Goal: Task Accomplishment & Management: Manage account settings

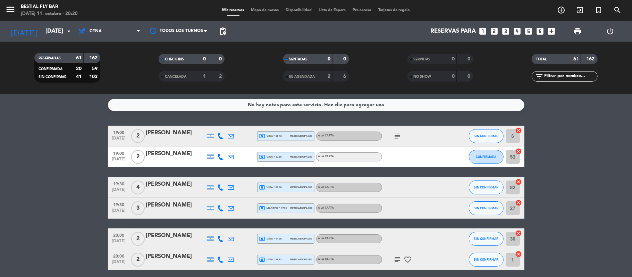
scroll to position [833, 0]
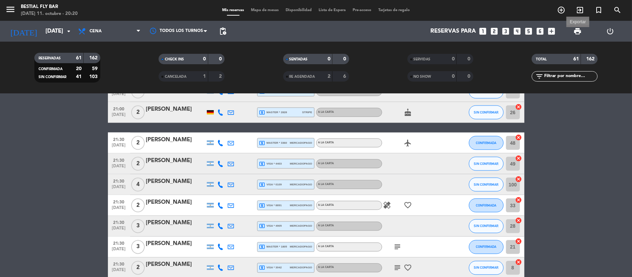
click at [578, 28] on span "print" at bounding box center [577, 31] width 8 height 8
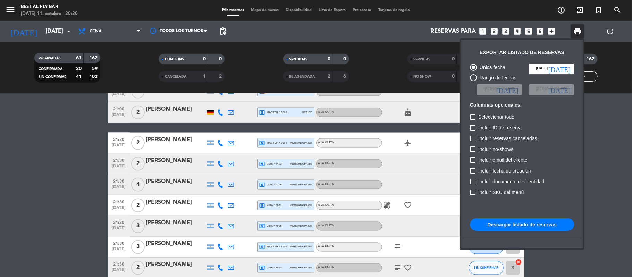
click at [533, 228] on button "Descargar listado de reservas" at bounding box center [522, 224] width 104 height 12
click at [83, 141] on div at bounding box center [316, 138] width 632 height 277
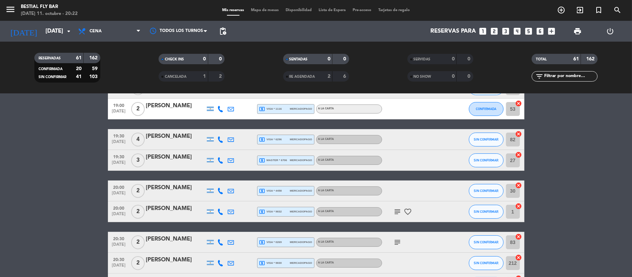
scroll to position [0, 0]
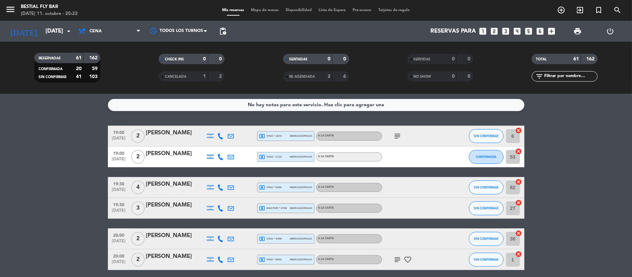
click at [284, 135] on div "local_atm visa * 1673 mercadopago" at bounding box center [285, 135] width 53 height 9
click at [284, 152] on div "local_atm visa * 1116 mercadopago" at bounding box center [285, 156] width 53 height 9
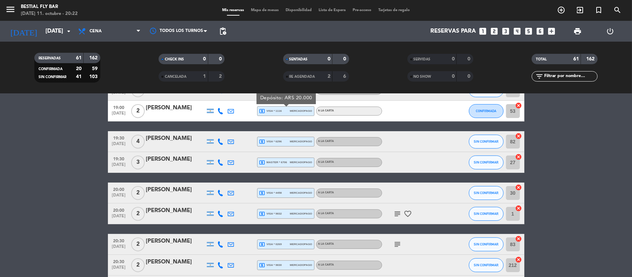
scroll to position [46, 0]
click at [282, 139] on span "local_atm visa * 6296" at bounding box center [270, 141] width 23 height 6
click at [278, 159] on span "local_atm master * 6706" at bounding box center [273, 162] width 28 height 6
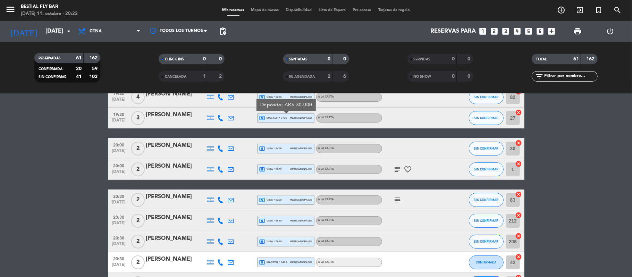
scroll to position [92, 0]
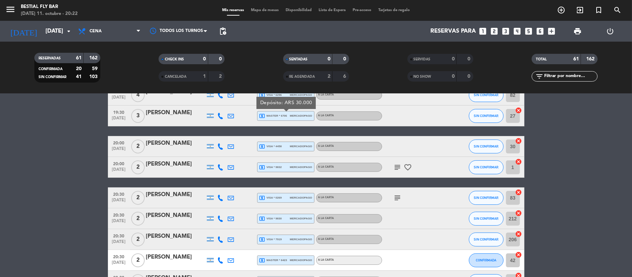
click at [278, 150] on div "local_atm visa * 4458 mercadopago" at bounding box center [285, 146] width 53 height 9
click at [278, 169] on span "local_atm visa * 9832" at bounding box center [270, 167] width 23 height 6
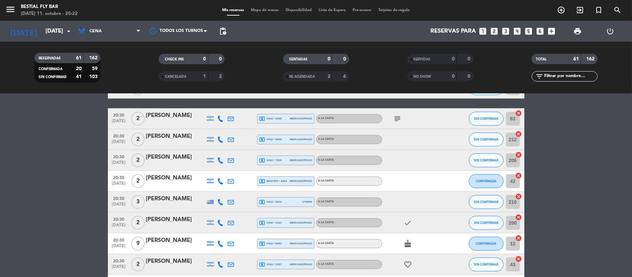
scroll to position [185, 0]
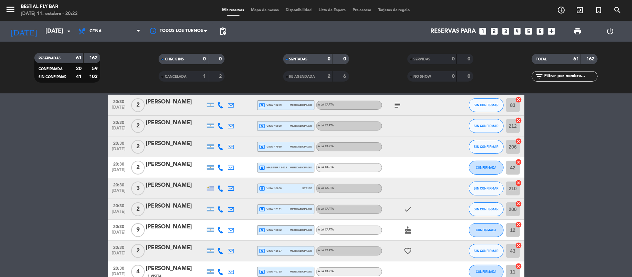
click at [277, 106] on span "local_atm visa * 0269" at bounding box center [270, 105] width 23 height 6
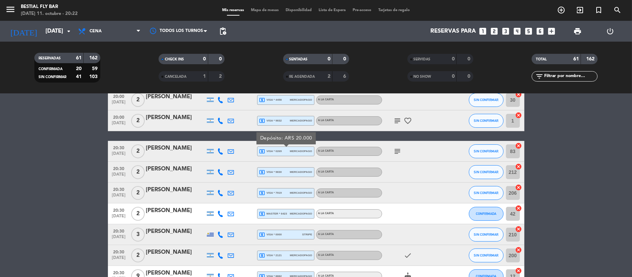
click at [278, 172] on span "local_atm visa * 9830" at bounding box center [270, 172] width 23 height 6
click at [279, 191] on span "local_atm visa * 7919" at bounding box center [270, 193] width 23 height 6
click at [275, 213] on span "local_atm master * 6423" at bounding box center [273, 214] width 28 height 6
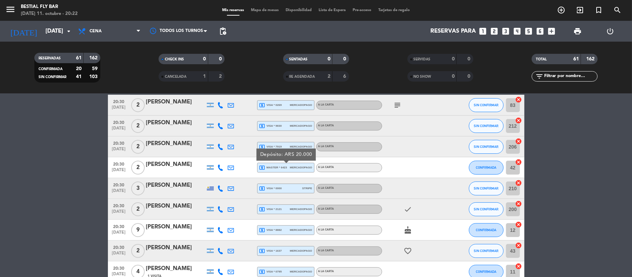
drag, startPoint x: 283, startPoint y: 188, endPoint x: 282, endPoint y: 196, distance: 8.1
click at [283, 189] on div "local_atm visa * 0000 stripe" at bounding box center [285, 188] width 53 height 9
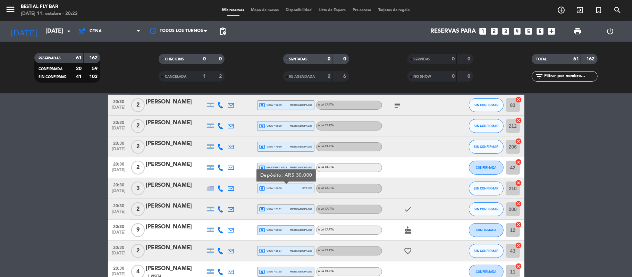
click at [283, 210] on div "local_atm visa * 2121 mercadopago" at bounding box center [285, 209] width 53 height 9
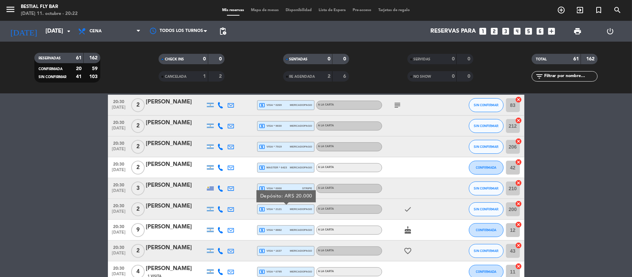
scroll to position [231, 0]
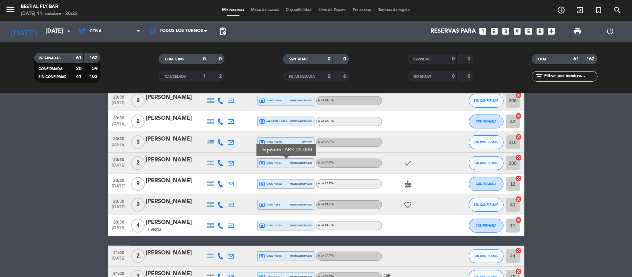
click at [277, 185] on span "local_atm visa * 8882" at bounding box center [270, 184] width 23 height 6
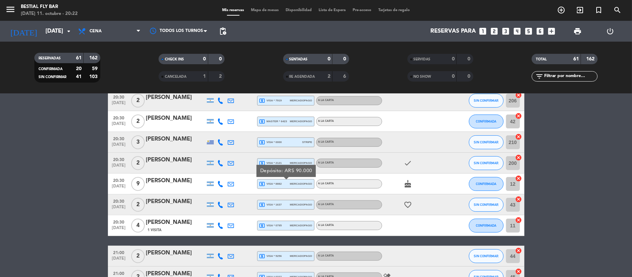
click at [277, 204] on span "local_atm visa * 1637" at bounding box center [270, 205] width 23 height 6
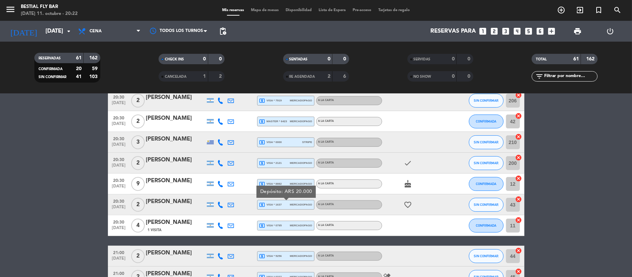
scroll to position [278, 0]
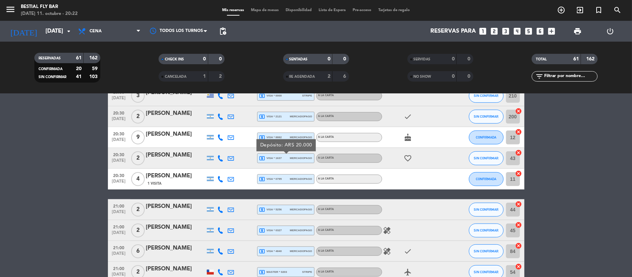
click at [270, 174] on div "local_atm visa * 0795 mercadopago" at bounding box center [285, 179] width 57 height 10
click at [270, 178] on span "local_atm visa * 0795" at bounding box center [270, 179] width 23 height 6
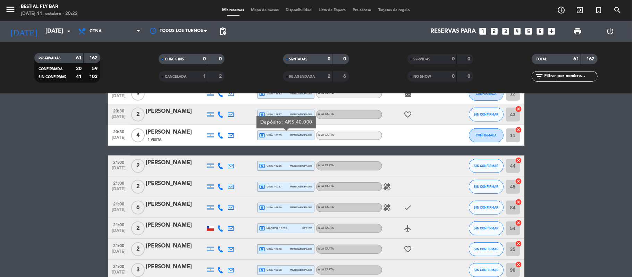
scroll to position [324, 0]
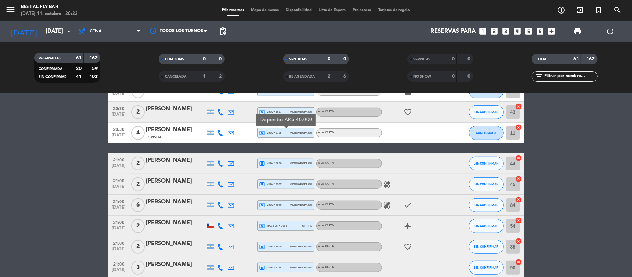
click at [270, 167] on div "local_atm visa * 5256 mercadopago" at bounding box center [285, 163] width 53 height 9
click at [274, 182] on span "local_atm visa * 0327" at bounding box center [270, 184] width 23 height 6
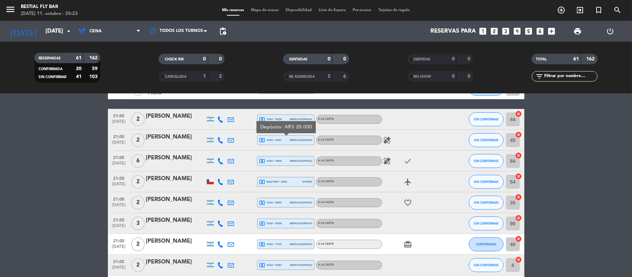
scroll to position [370, 0]
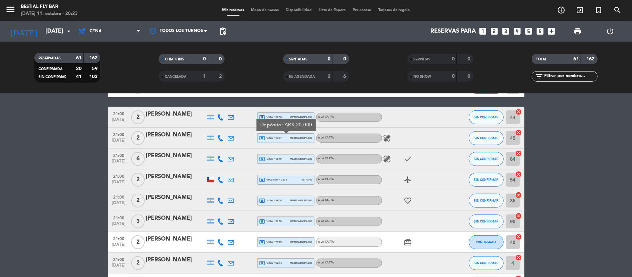
click at [272, 159] on span "local_atm visa * 4840" at bounding box center [270, 159] width 23 height 6
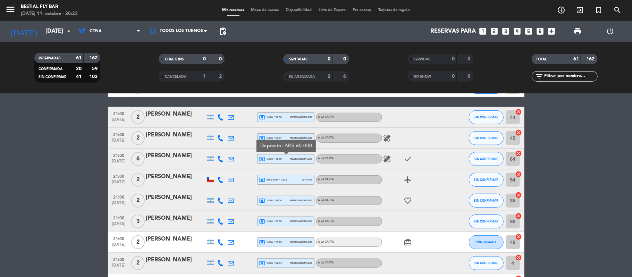
click at [274, 180] on span "local_atm master * 0203" at bounding box center [273, 180] width 28 height 6
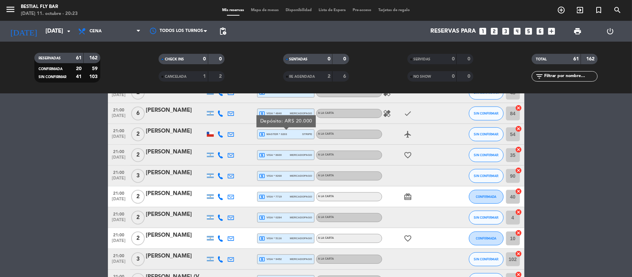
scroll to position [416, 0]
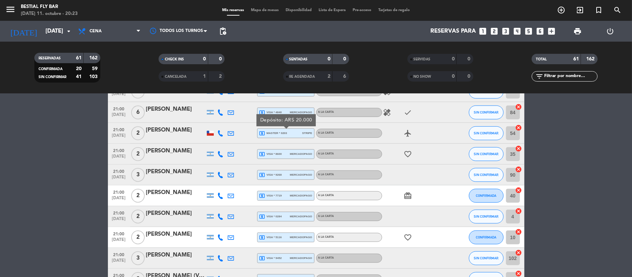
click at [269, 156] on span "local_atm visa * 8600" at bounding box center [270, 154] width 23 height 6
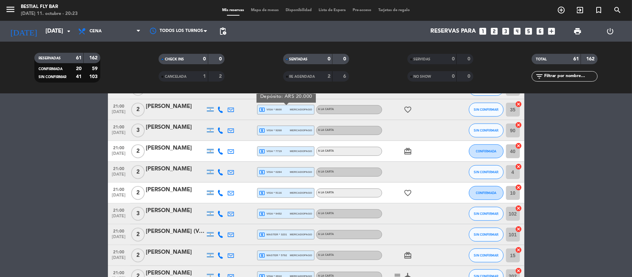
scroll to position [462, 0]
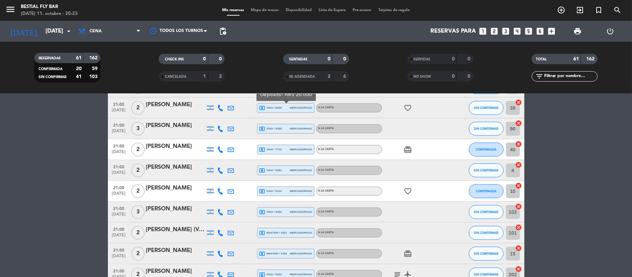
click at [278, 128] on span "local_atm visa * 9268" at bounding box center [270, 129] width 23 height 6
click at [271, 152] on span "local_atm visa * 7719" at bounding box center [270, 149] width 23 height 6
click at [277, 168] on span "local_atm visa * 0284" at bounding box center [270, 170] width 23 height 6
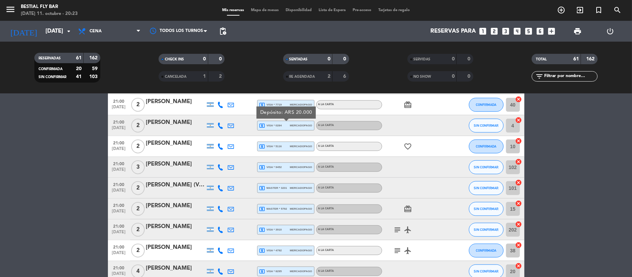
scroll to position [509, 0]
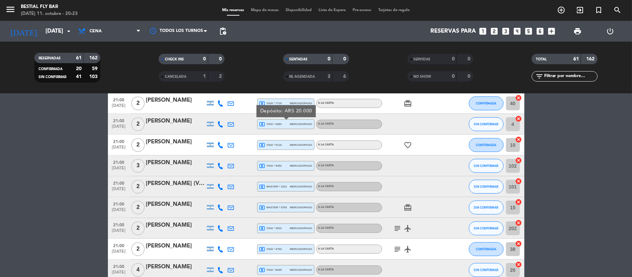
click at [276, 142] on span "local_atm visa * 5116" at bounding box center [270, 145] width 23 height 6
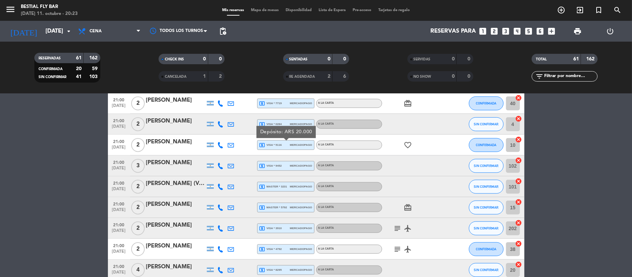
scroll to position [555, 0]
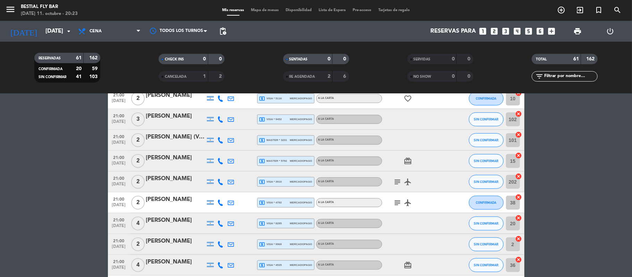
click at [281, 116] on span "local_atm visa * 9452" at bounding box center [270, 119] width 23 height 6
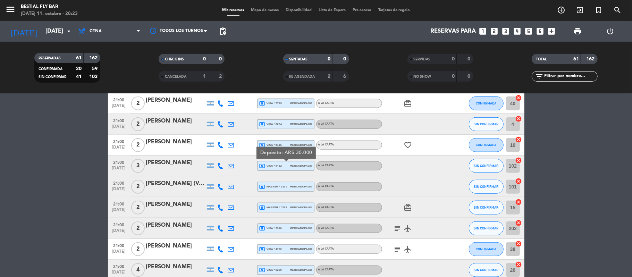
click at [284, 184] on span "local_atm master * 3231" at bounding box center [273, 187] width 28 height 6
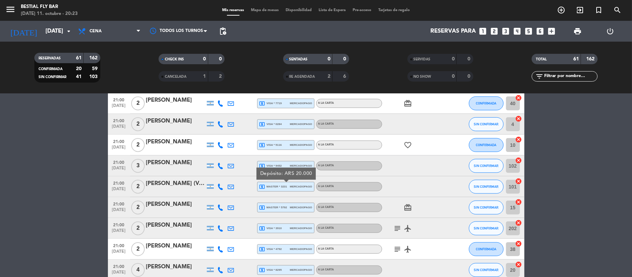
click at [280, 205] on span "local_atm master * 5792" at bounding box center [273, 207] width 28 height 6
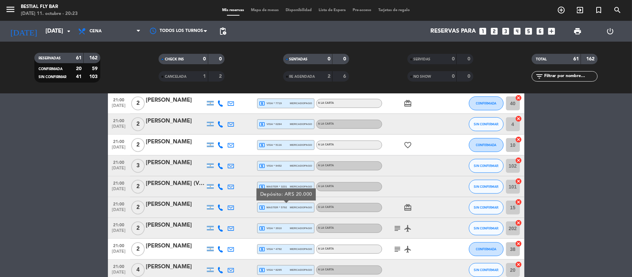
scroll to position [555, 0]
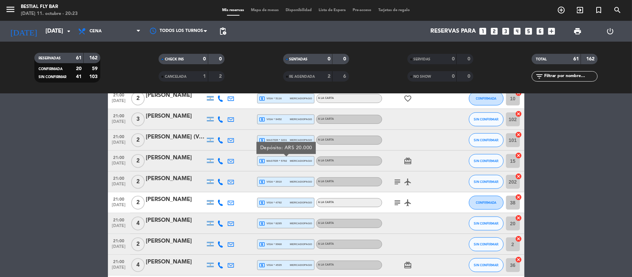
click at [284, 181] on div "local_atm visa * 3910 mercadopago" at bounding box center [285, 181] width 53 height 9
click at [285, 203] on div "local_atm visa * 4792 mercadopago" at bounding box center [285, 202] width 53 height 9
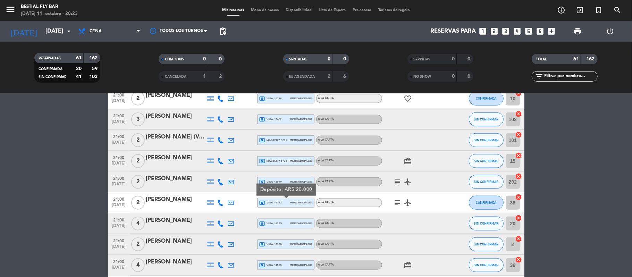
click at [276, 221] on span "local_atm visa * 8295" at bounding box center [270, 223] width 23 height 6
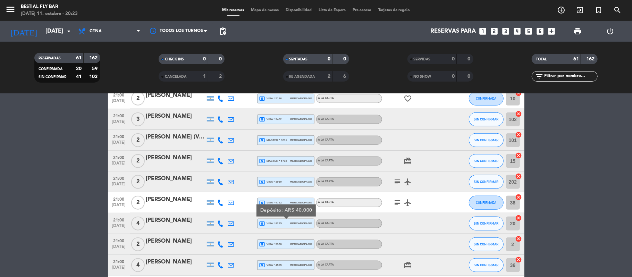
click at [281, 243] on span "local_atm visa * 9968" at bounding box center [270, 244] width 23 height 6
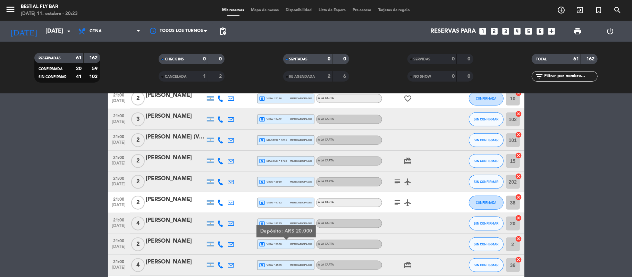
scroll to position [601, 0]
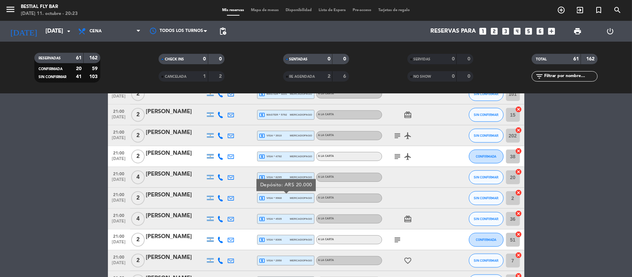
click at [279, 216] on span "local_atm visa * 4535" at bounding box center [270, 219] width 23 height 6
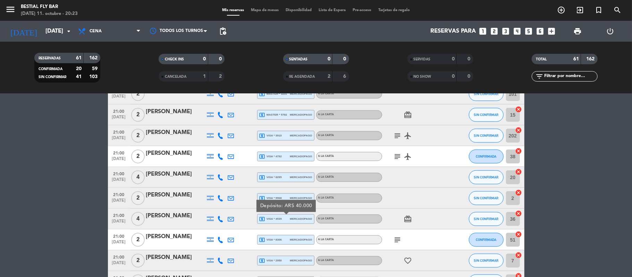
scroll to position [647, 0]
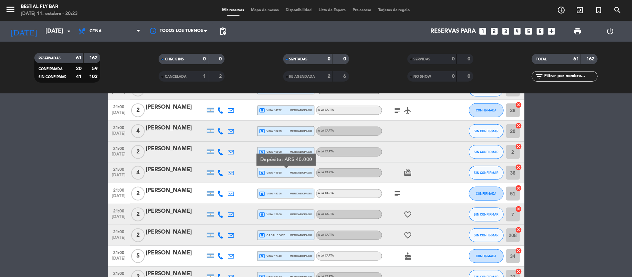
click at [283, 194] on div "local_atm visa * 8306 mercadopago" at bounding box center [285, 193] width 53 height 9
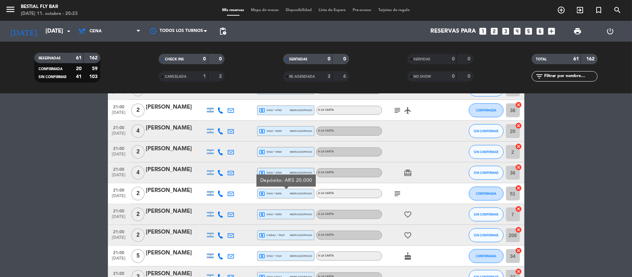
drag, startPoint x: 280, startPoint y: 213, endPoint x: 278, endPoint y: 218, distance: 5.6
click at [280, 213] on span "local_atm visa * 2950" at bounding box center [270, 214] width 23 height 6
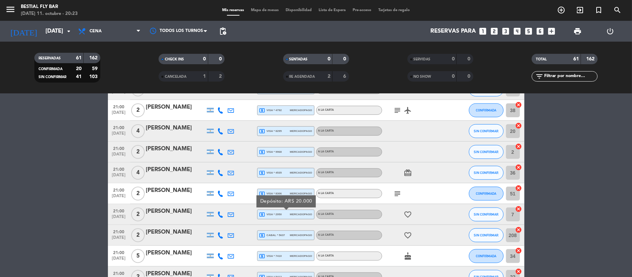
click at [278, 233] on span "local_atm cabal * 5637" at bounding box center [272, 235] width 26 height 6
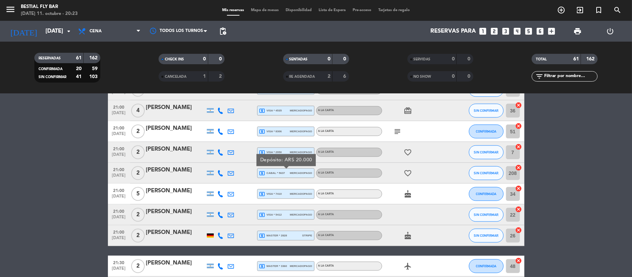
scroll to position [740, 0]
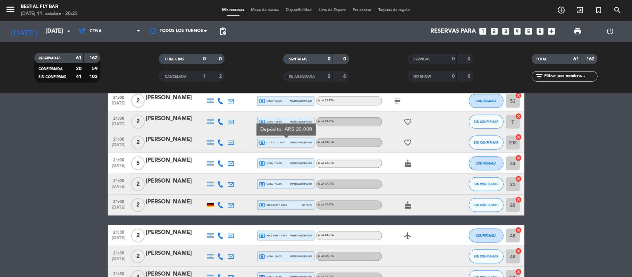
click at [271, 162] on span "local_atm visa * 7410" at bounding box center [270, 163] width 23 height 6
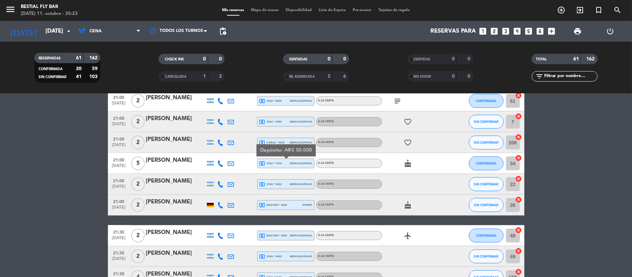
click at [267, 184] on span "local_atm visa * 5412" at bounding box center [270, 184] width 23 height 6
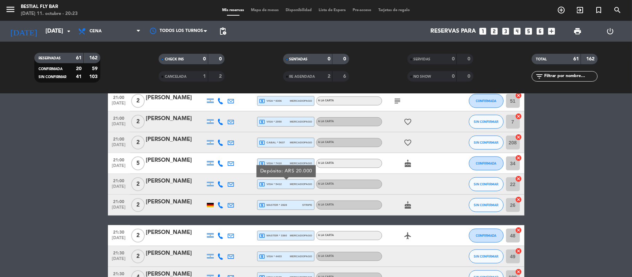
click at [266, 205] on span "local_atm master * 2828" at bounding box center [273, 205] width 28 height 6
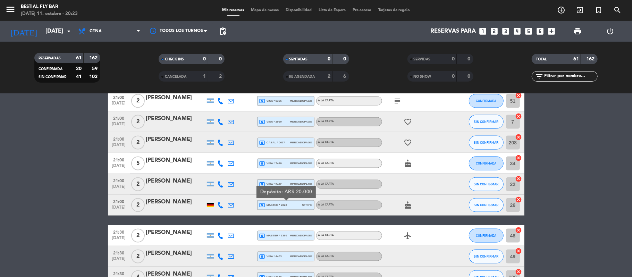
scroll to position [786, 0]
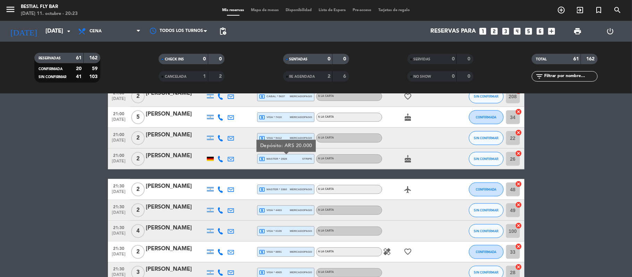
click at [261, 189] on icon "local_atm" at bounding box center [262, 189] width 6 height 6
click at [265, 210] on span "local_atm visa * 4403" at bounding box center [270, 210] width 23 height 6
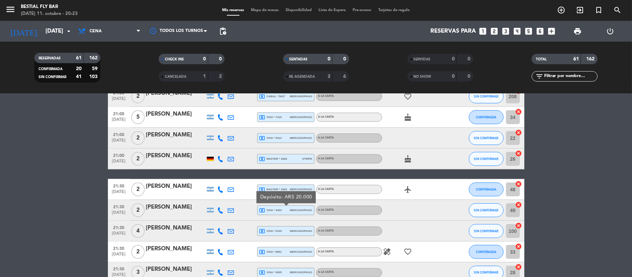
click at [272, 229] on span "local_atm visa * 0109" at bounding box center [270, 231] width 23 height 6
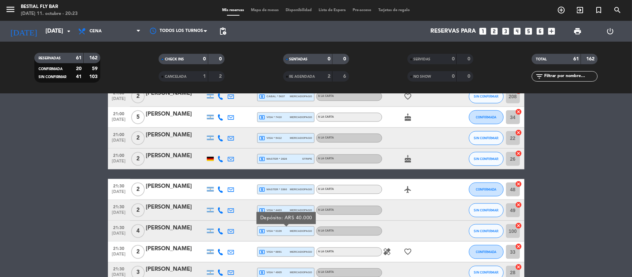
scroll to position [833, 0]
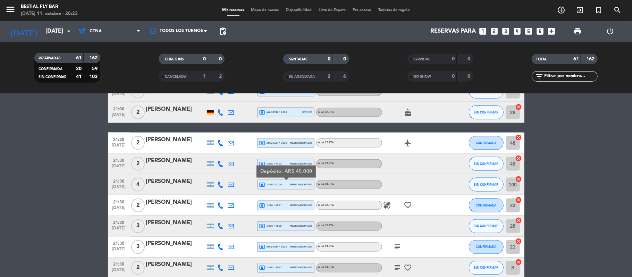
click at [271, 205] on span "local_atm visa * 8891" at bounding box center [270, 205] width 23 height 6
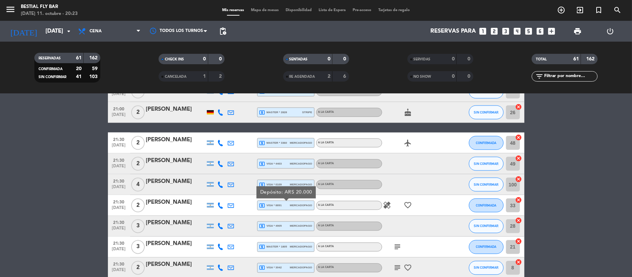
click at [273, 224] on span "local_atm visa * 4905" at bounding box center [270, 226] width 23 height 6
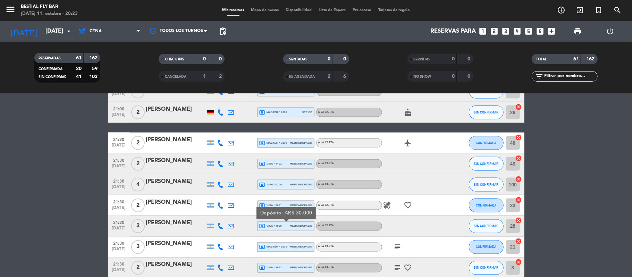
scroll to position [879, 0]
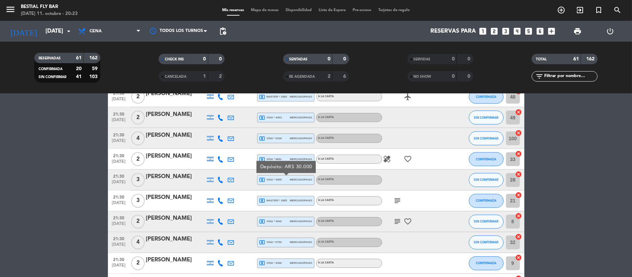
click at [275, 200] on span "local_atm master * 1805" at bounding box center [273, 201] width 28 height 6
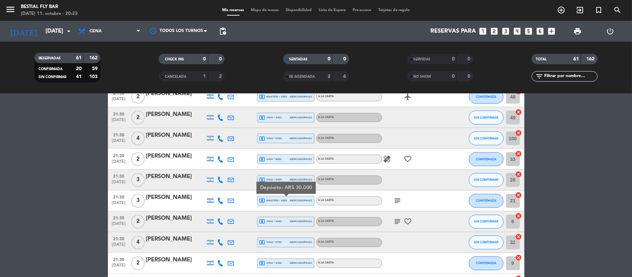
click at [395, 202] on icon "subject" at bounding box center [397, 201] width 8 height 8
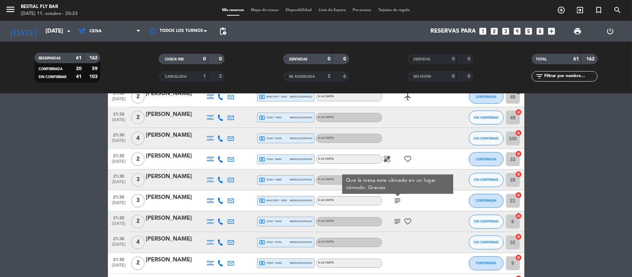
click at [394, 220] on icon "subject" at bounding box center [397, 222] width 8 height 8
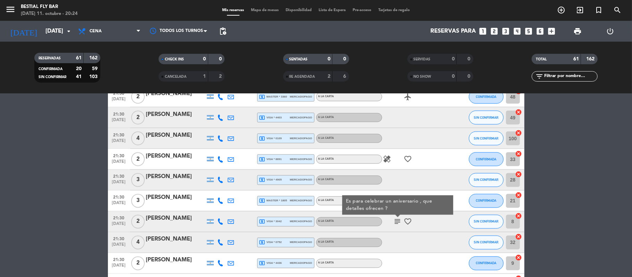
click at [271, 226] on div "local_atm visa * 3042 mercadopago" at bounding box center [285, 222] width 57 height 10
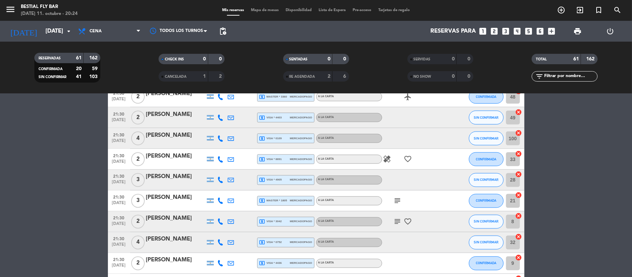
click at [274, 220] on span "local_atm visa * 3042" at bounding box center [270, 222] width 23 height 6
click at [396, 221] on icon "subject" at bounding box center [397, 222] width 8 height 8
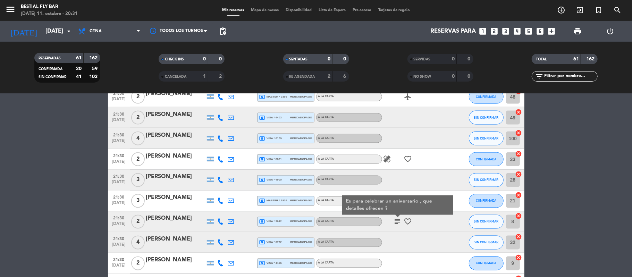
scroll to position [971, 0]
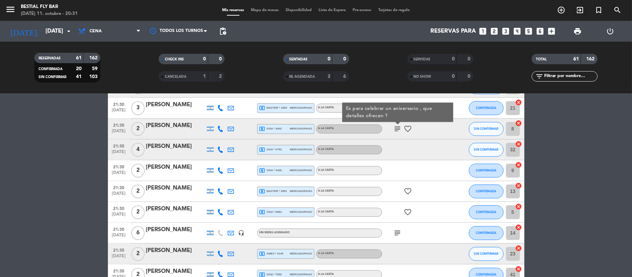
click at [297, 123] on div "21:30 [DATE] 2 [PERSON_NAME] local_atm visa * 3042 mercadopago A LA CARTA subje…" at bounding box center [316, 129] width 416 height 21
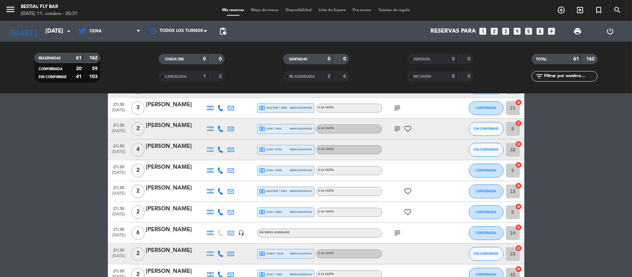
click at [300, 131] on span "mercadopago" at bounding box center [301, 129] width 22 height 5
click at [296, 152] on div "local_atm visa * 0752 mercadopago" at bounding box center [285, 149] width 53 height 9
click at [300, 172] on span "mercadopago" at bounding box center [301, 170] width 22 height 5
click at [294, 194] on div "local_atm master * 0551 mercadopago" at bounding box center [285, 191] width 53 height 9
click at [286, 210] on div "local_atm visa * 0884 mercadopago" at bounding box center [285, 212] width 53 height 9
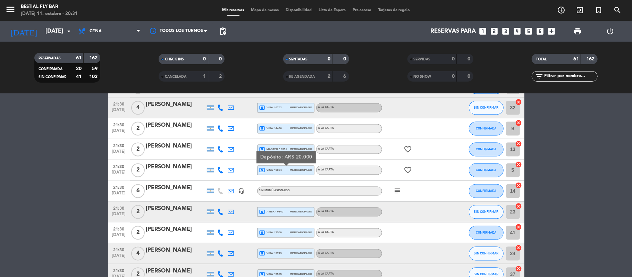
scroll to position [1018, 0]
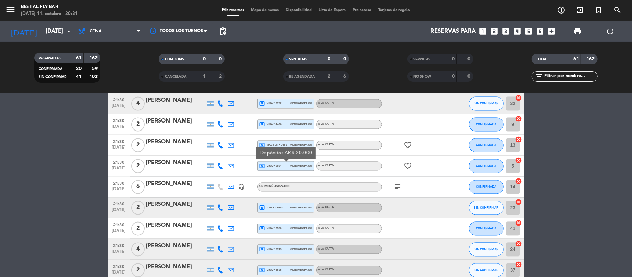
click at [399, 188] on icon "subject" at bounding box center [397, 187] width 8 height 8
click at [292, 209] on span "mercadopago" at bounding box center [301, 207] width 22 height 5
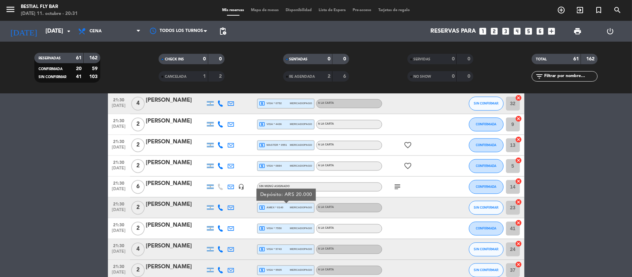
click at [300, 229] on span "mercadopago" at bounding box center [301, 228] width 22 height 5
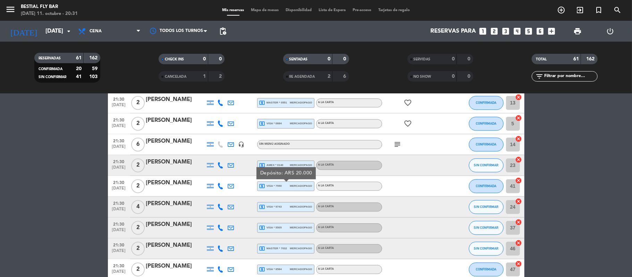
scroll to position [1064, 0]
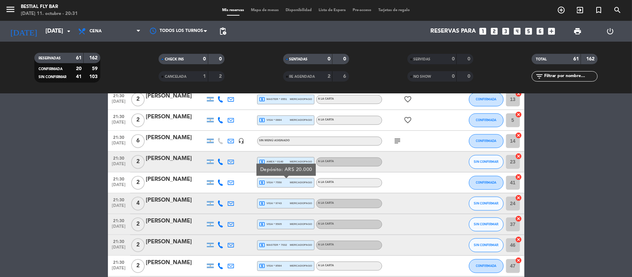
click at [290, 204] on span "mercadopago" at bounding box center [301, 203] width 22 height 5
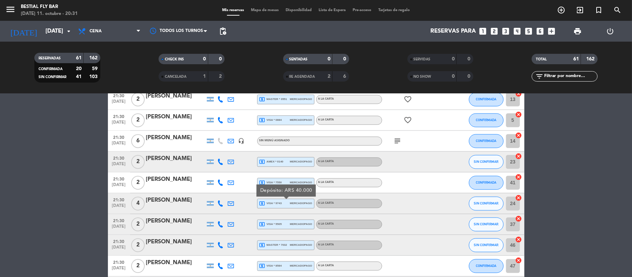
click at [295, 223] on span "mercadopago" at bounding box center [301, 224] width 22 height 5
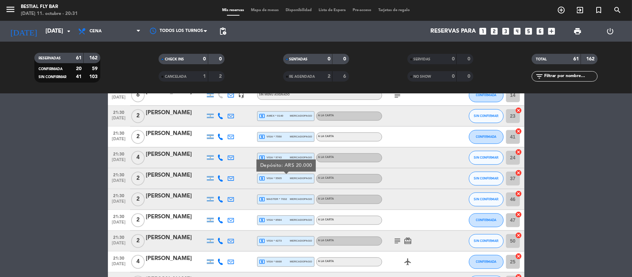
scroll to position [1110, 0]
click at [291, 196] on span "mercadopago" at bounding box center [301, 198] width 22 height 5
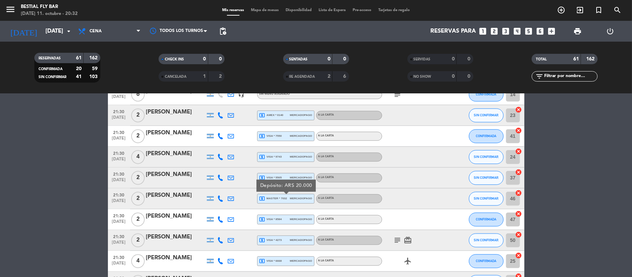
click at [293, 218] on span "mercadopago" at bounding box center [301, 219] width 22 height 5
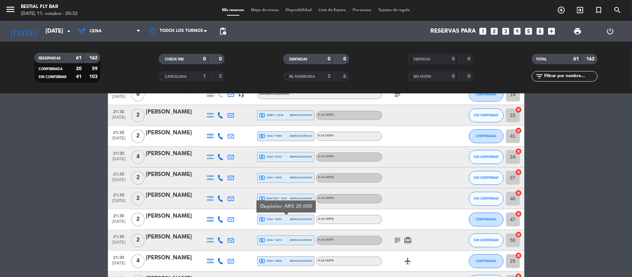
click at [281, 241] on span "local_atm visa * 4273" at bounding box center [270, 240] width 23 height 6
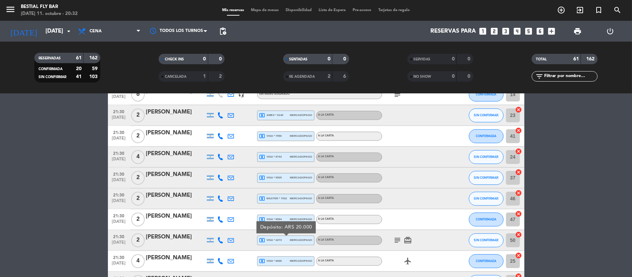
click at [392, 241] on span "subject" at bounding box center [397, 240] width 10 height 8
click at [396, 241] on icon "subject" at bounding box center [397, 240] width 8 height 8
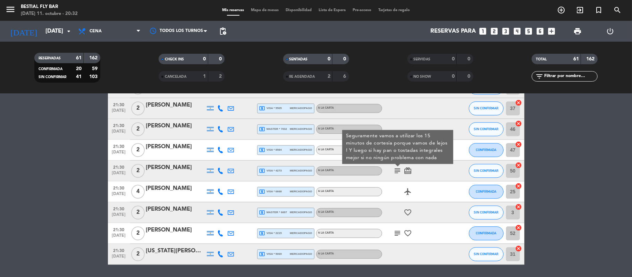
scroll to position [1201, 0]
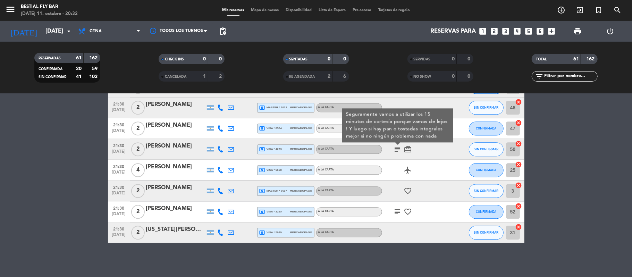
click at [283, 149] on div "local_atm visa * 4273 mercadopago" at bounding box center [285, 149] width 53 height 9
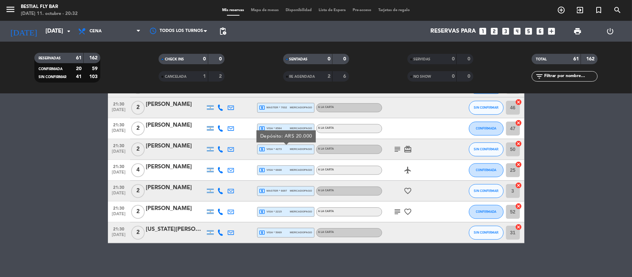
click at [290, 171] on span "mercadopago" at bounding box center [301, 170] width 22 height 5
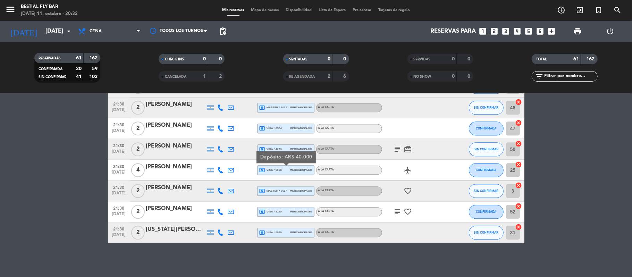
click at [284, 193] on span "local_atm master * 6697" at bounding box center [273, 191] width 28 height 6
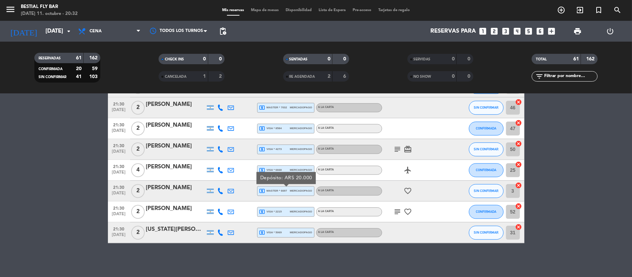
click at [290, 209] on span "mercadopago" at bounding box center [301, 211] width 22 height 5
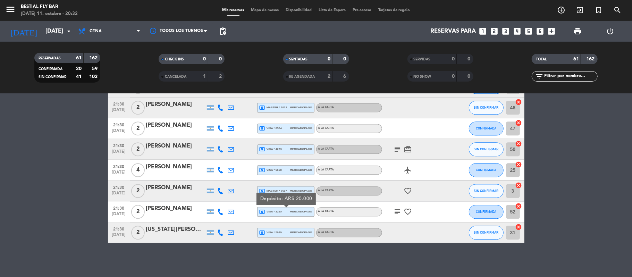
click at [304, 231] on span "mercadopago" at bounding box center [301, 232] width 22 height 5
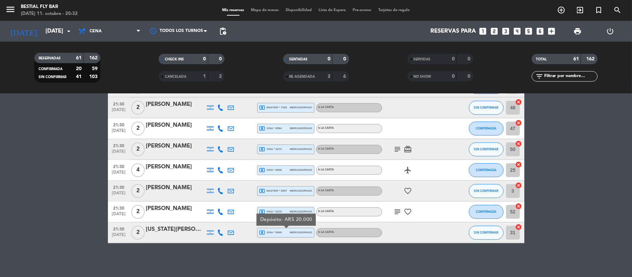
click at [398, 212] on icon "subject" at bounding box center [397, 211] width 8 height 8
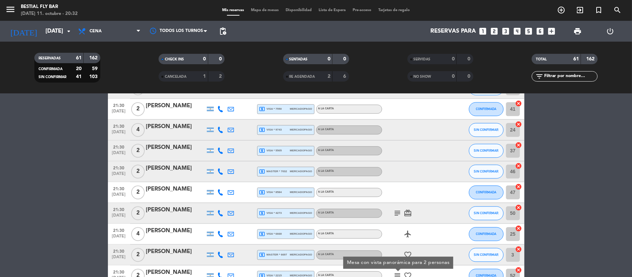
scroll to position [970, 0]
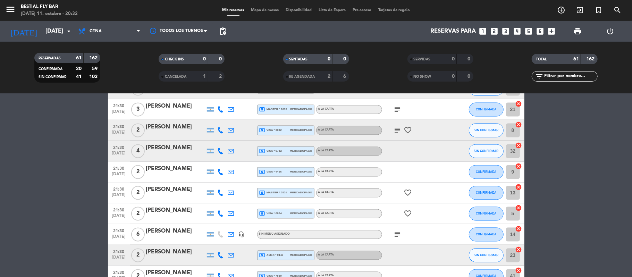
click at [396, 130] on icon "subject" at bounding box center [397, 130] width 8 height 8
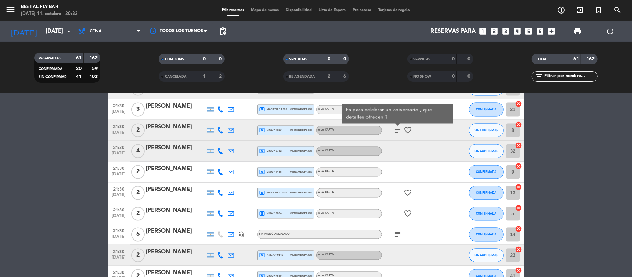
click at [396, 128] on icon "subject" at bounding box center [397, 130] width 8 height 8
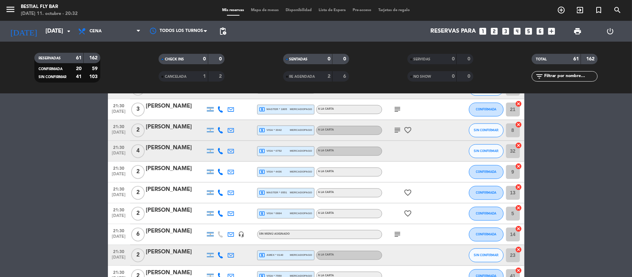
click at [394, 111] on icon "subject" at bounding box center [397, 109] width 8 height 8
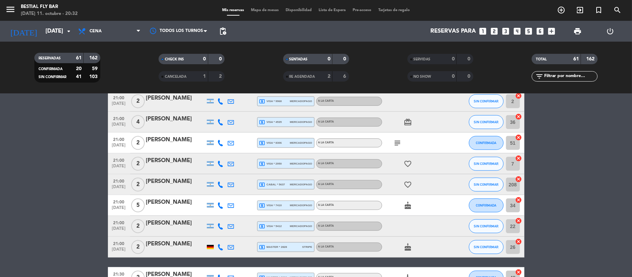
scroll to position [646, 0]
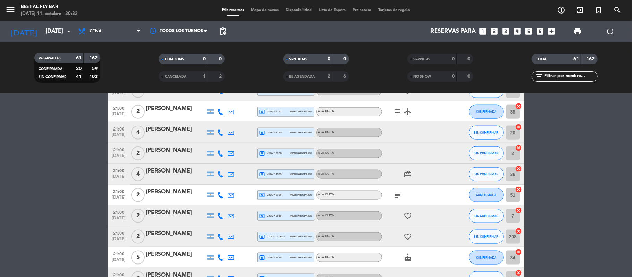
click at [392, 197] on div "subject" at bounding box center [413, 195] width 62 height 20
click at [394, 196] on icon "subject" at bounding box center [397, 195] width 8 height 8
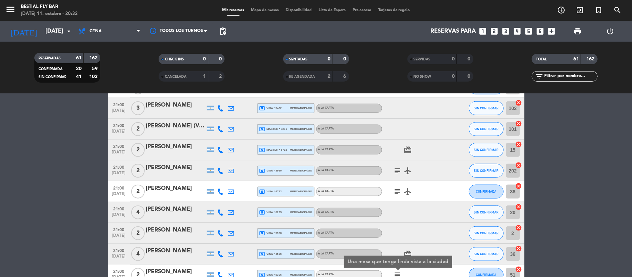
scroll to position [554, 0]
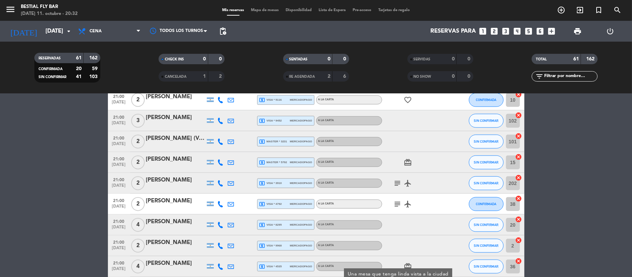
click at [394, 184] on icon "subject" at bounding box center [397, 183] width 8 height 8
click at [396, 201] on icon "subject" at bounding box center [397, 204] width 8 height 8
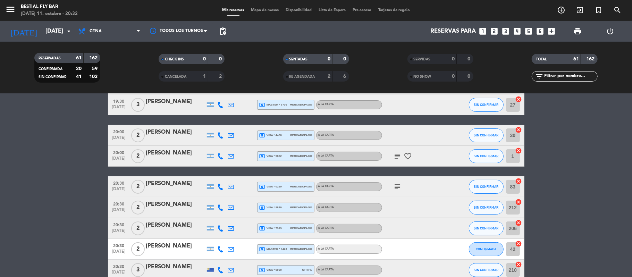
scroll to position [91, 0]
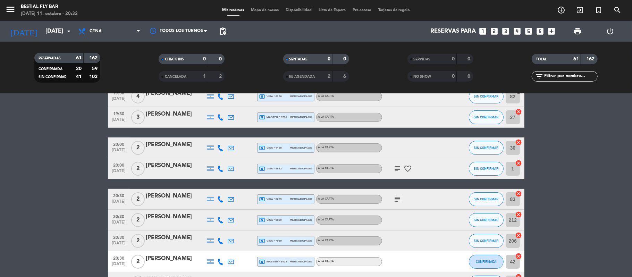
click at [396, 201] on icon "subject" at bounding box center [397, 199] width 8 height 8
click at [397, 171] on icon "subject" at bounding box center [397, 168] width 8 height 8
click at [405, 168] on icon "favorite_border" at bounding box center [408, 168] width 8 height 8
click at [399, 168] on icon "subject" at bounding box center [397, 168] width 8 height 8
click at [408, 171] on icon "favorite_border" at bounding box center [408, 168] width 8 height 8
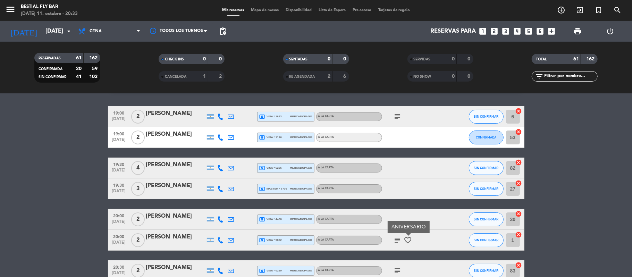
scroll to position [0, 0]
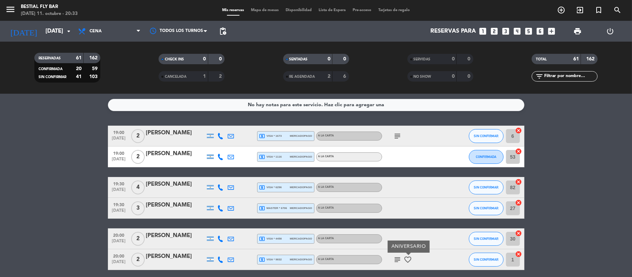
click at [393, 137] on icon "subject" at bounding box center [397, 136] width 8 height 8
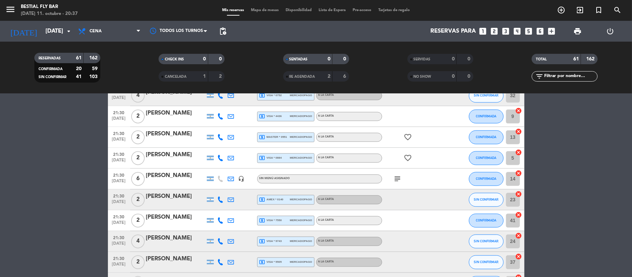
scroll to position [971, 0]
